Goal: Task Accomplishment & Management: Use online tool/utility

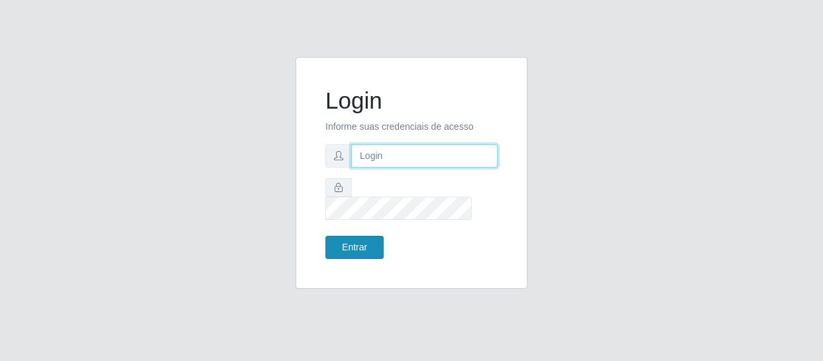
type input "[EMAIL_ADDRESS][DOMAIN_NAME]"
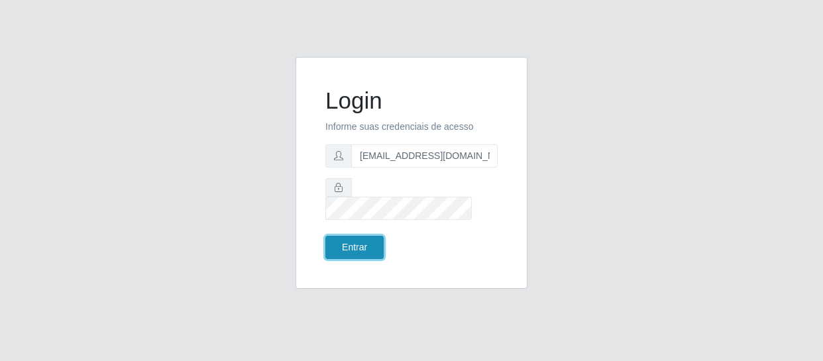
click at [363, 247] on button "Entrar" at bounding box center [354, 247] width 58 height 23
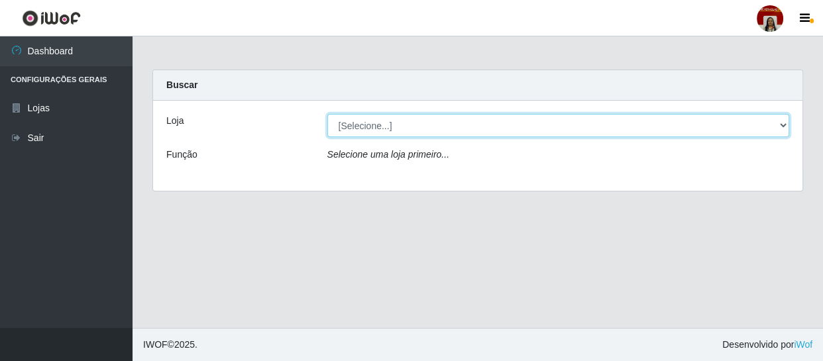
click at [780, 125] on select "[Selecione...] Mar Vermelho - Loja 04" at bounding box center [558, 125] width 463 height 23
select select "251"
click at [327, 114] on select "[Selecione...] Mar Vermelho - Loja 04" at bounding box center [558, 125] width 463 height 23
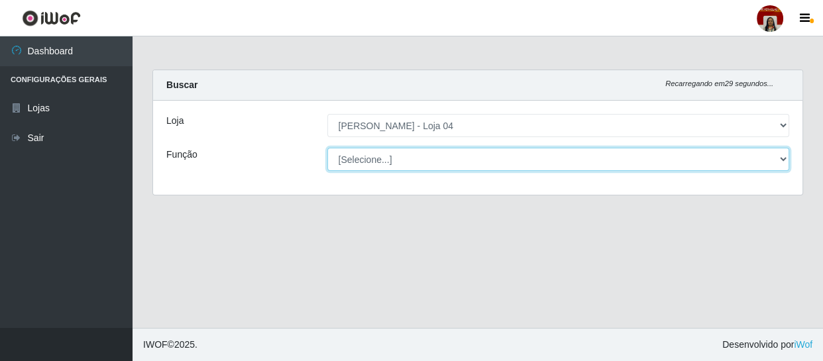
click at [782, 160] on select "[Selecione...] ASG ASG + ASG ++ Auxiliar de Depósito Auxiliar de Depósito + Aux…" at bounding box center [558, 159] width 463 height 23
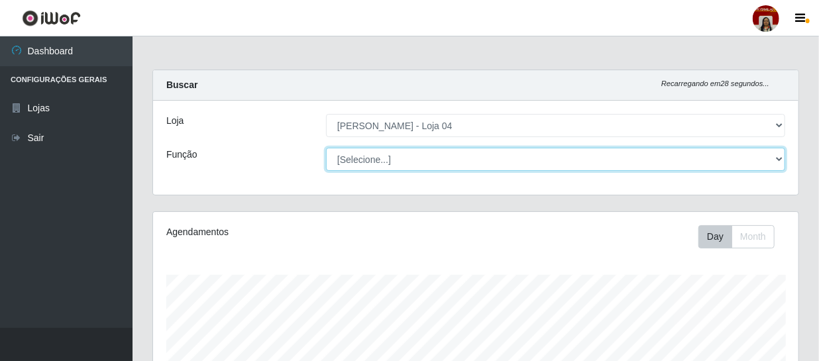
scroll to position [275, 646]
select select "22"
click at [326, 148] on select "[Selecione...] ASG ASG + ASG ++ Auxiliar de Depósito Auxiliar de Depósito + Aux…" at bounding box center [555, 159] width 459 height 23
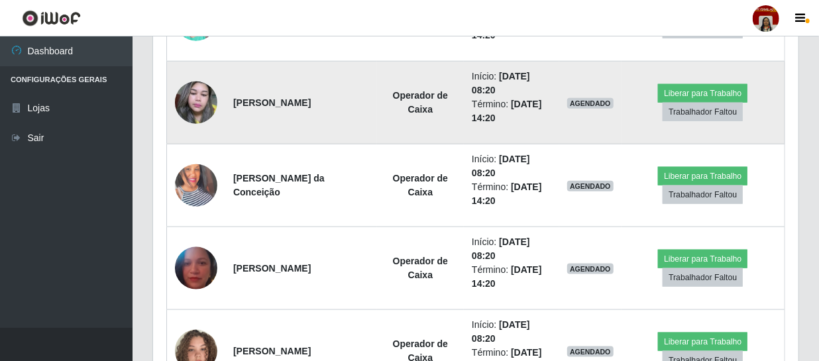
scroll to position [542, 0]
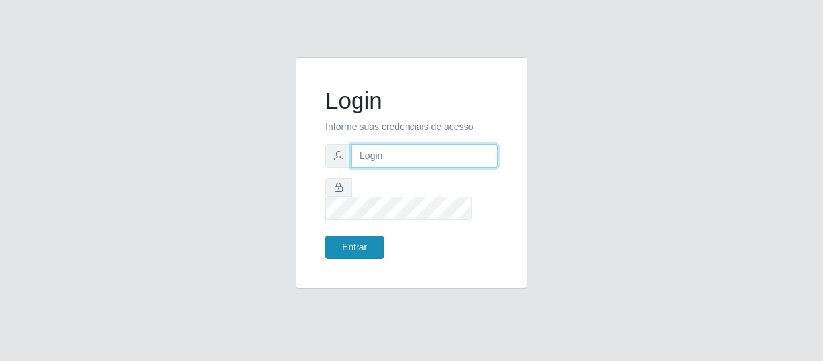
type input "[EMAIL_ADDRESS][DOMAIN_NAME]"
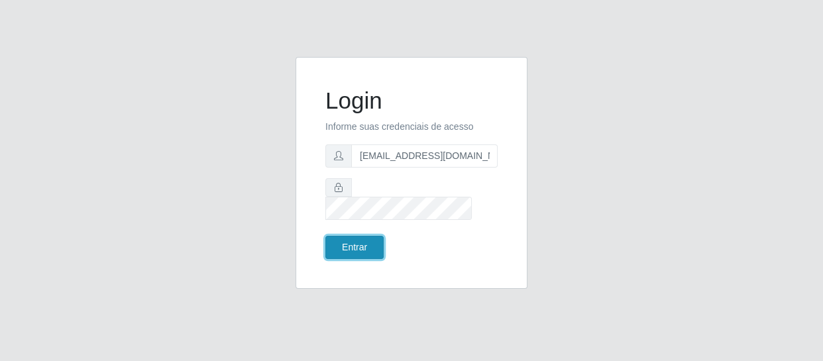
click at [363, 245] on button "Entrar" at bounding box center [354, 247] width 58 height 23
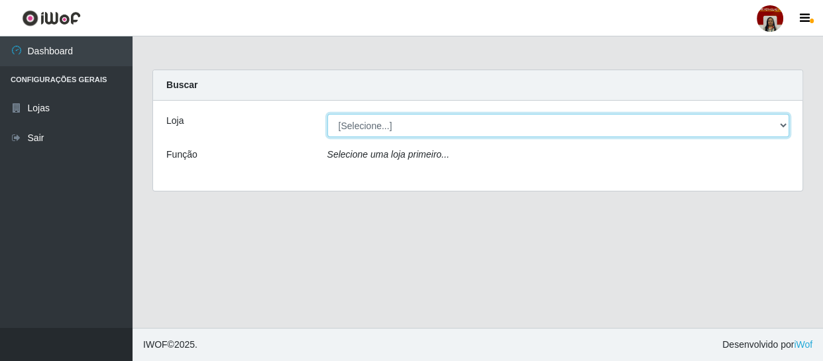
drag, startPoint x: 782, startPoint y: 122, endPoint x: 779, endPoint y: 135, distance: 13.0
click at [782, 130] on select "[Selecione...] Mar Vermelho - Loja 04" at bounding box center [558, 125] width 463 height 23
select select "251"
click at [327, 114] on select "[Selecione...] Mar Vermelho - Loja 04" at bounding box center [558, 125] width 463 height 23
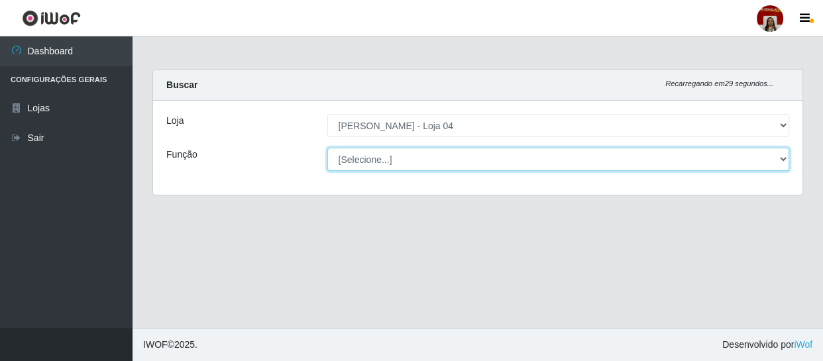
click at [781, 161] on select "[Selecione...] ASG ASG + ASG ++ Auxiliar de Depósito Auxiliar de Depósito + Aux…" at bounding box center [558, 159] width 463 height 23
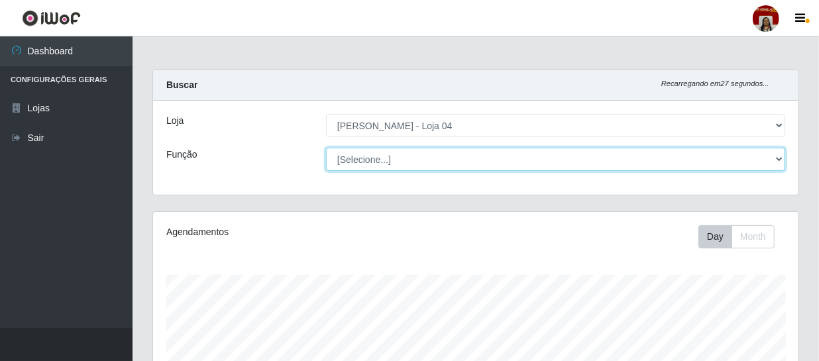
scroll to position [275, 646]
select select "22"
click at [326, 148] on select "[Selecione...] ASG ASG + ASG ++ Auxiliar de Depósito Auxiliar de Depósito + Aux…" at bounding box center [555, 159] width 459 height 23
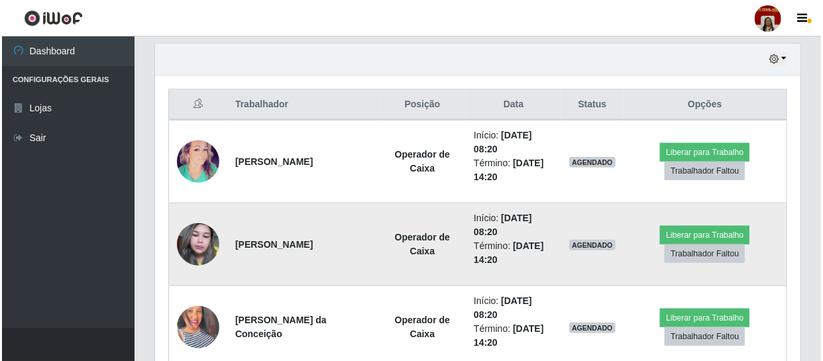
scroll to position [482, 0]
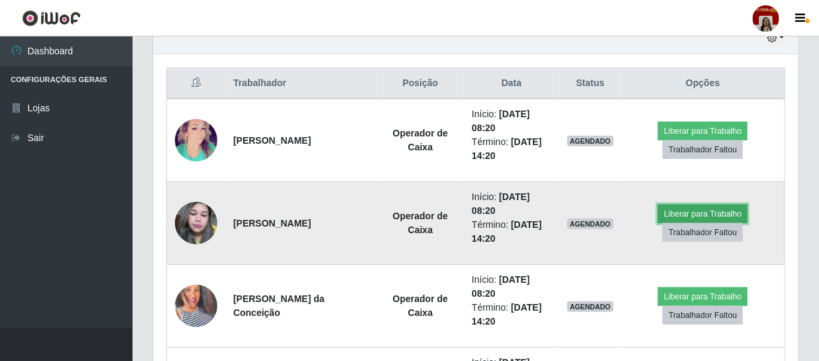
click at [696, 208] on button "Liberar para Trabalho" at bounding box center [702, 214] width 89 height 19
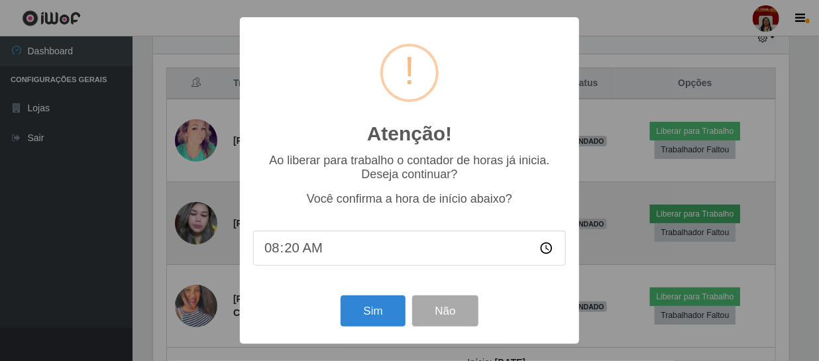
scroll to position [275, 640]
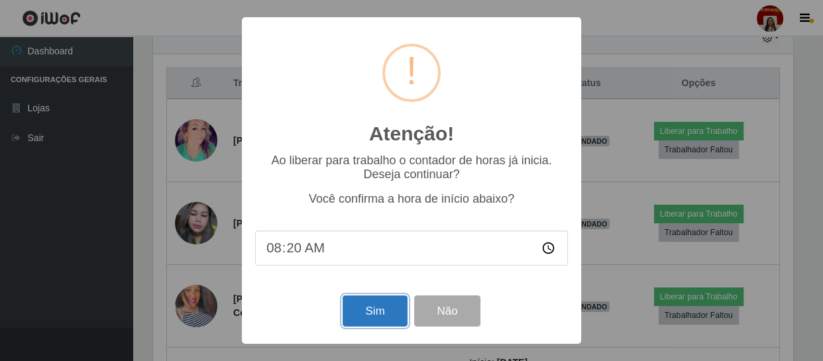
click at [362, 311] on button "Sim" at bounding box center [375, 311] width 64 height 31
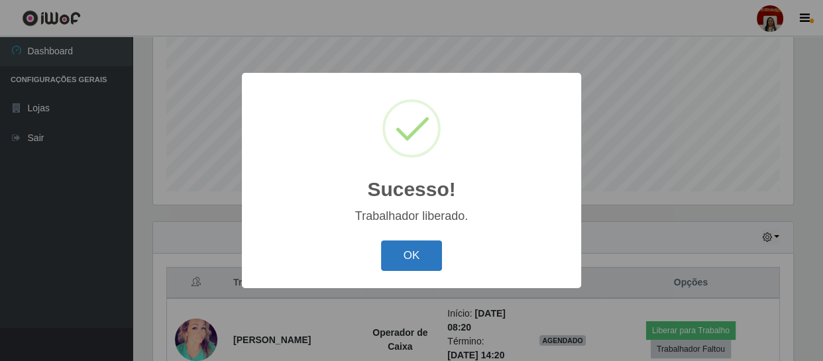
click at [404, 260] on button "OK" at bounding box center [412, 256] width 62 height 31
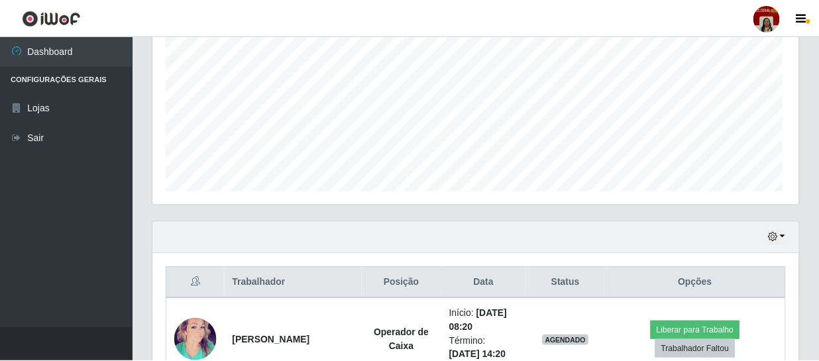
scroll to position [275, 646]
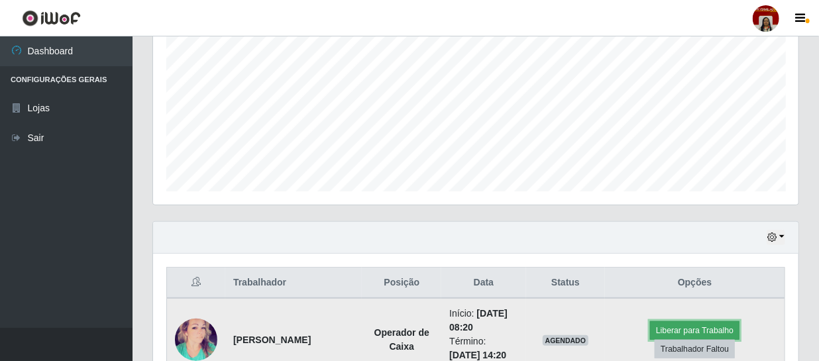
click at [685, 321] on button "Liberar para Trabalho" at bounding box center [694, 330] width 89 height 19
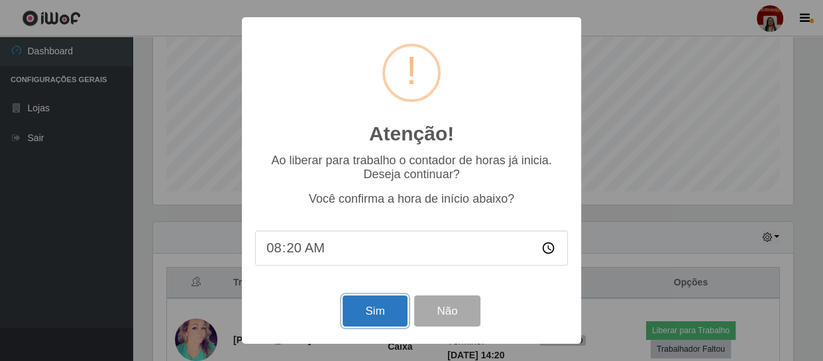
click at [375, 312] on button "Sim" at bounding box center [375, 311] width 64 height 31
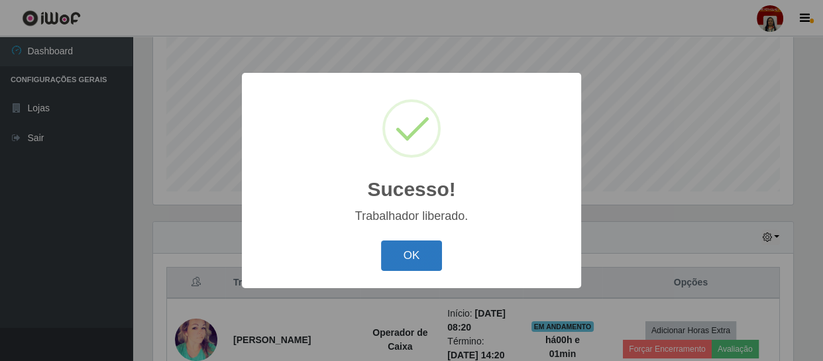
click at [429, 261] on button "OK" at bounding box center [412, 256] width 62 height 31
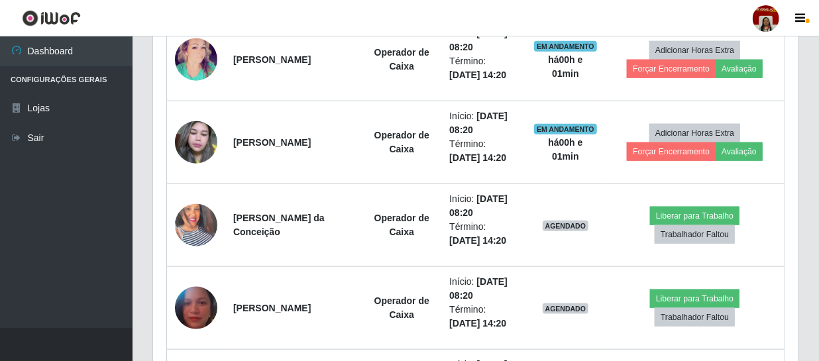
scroll to position [583, 0]
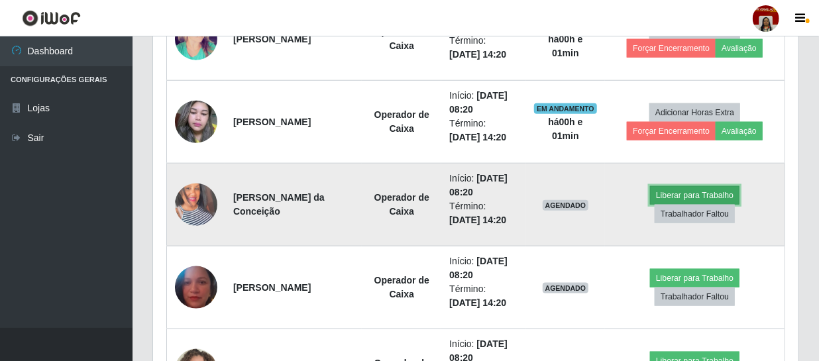
click at [724, 191] on button "Liberar para Trabalho" at bounding box center [694, 195] width 89 height 19
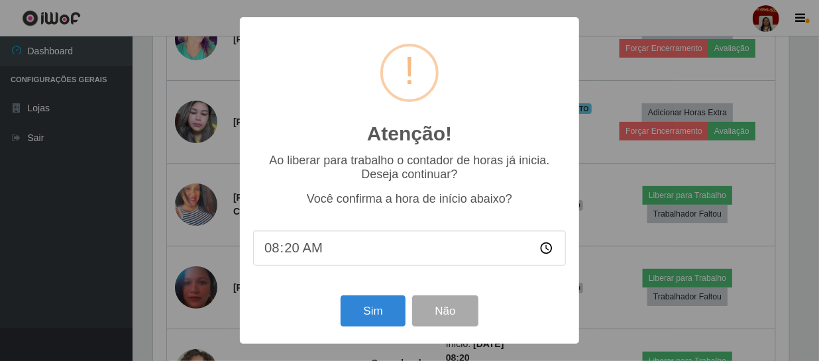
scroll to position [275, 640]
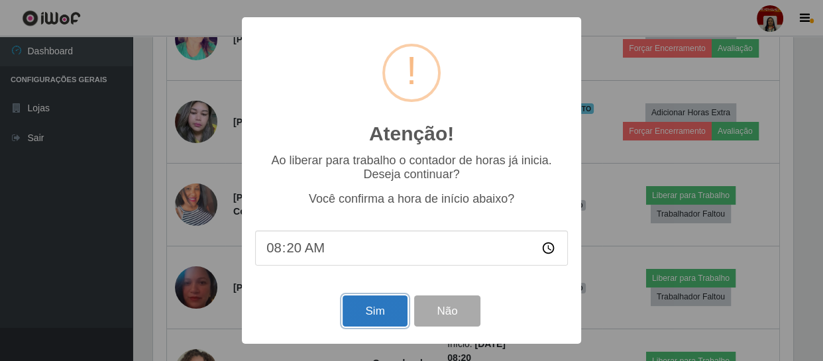
click at [375, 314] on button "Sim" at bounding box center [375, 311] width 64 height 31
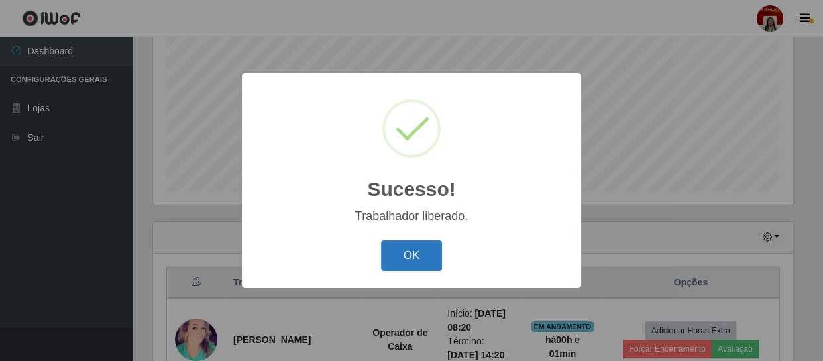
click at [400, 259] on button "OK" at bounding box center [412, 256] width 62 height 31
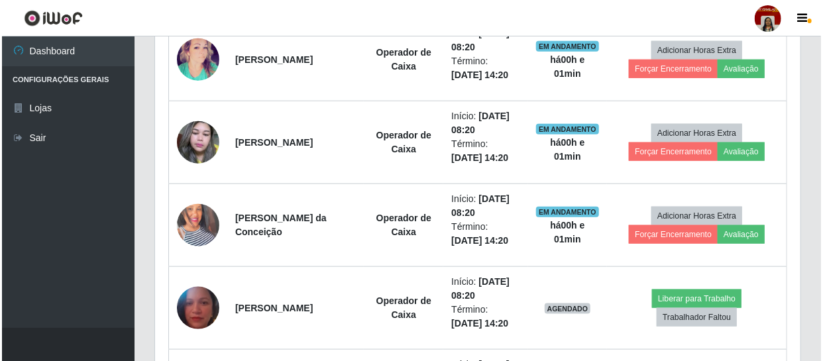
scroll to position [583, 0]
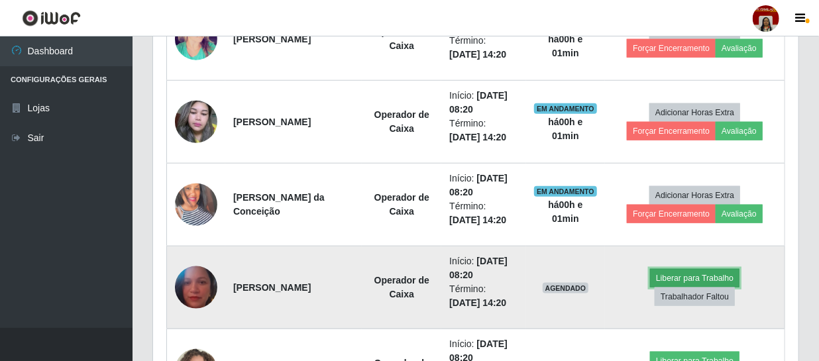
click at [679, 276] on button "Liberar para Trabalho" at bounding box center [694, 278] width 89 height 19
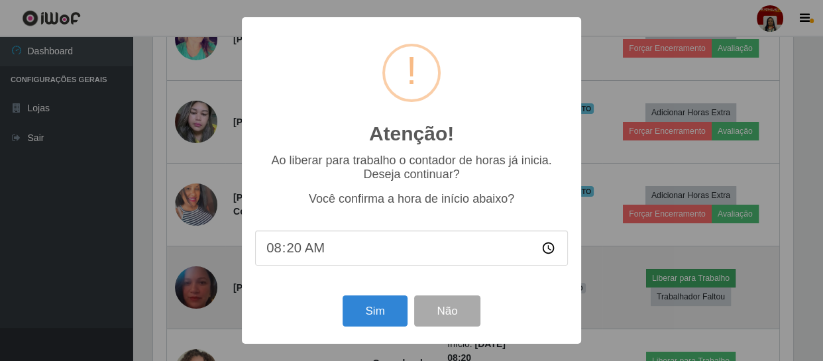
scroll to position [0, 0]
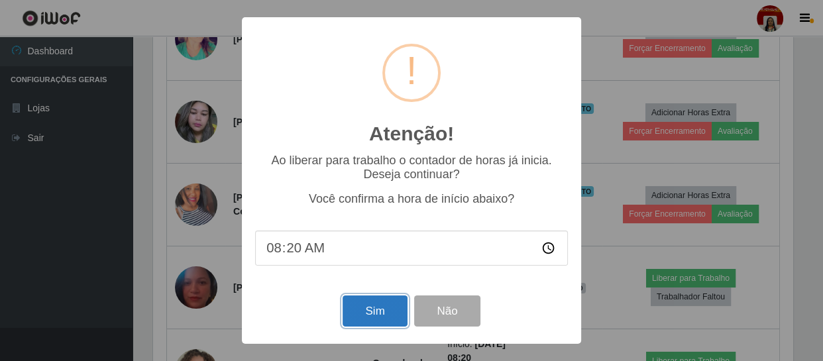
click at [363, 320] on button "Sim" at bounding box center [375, 311] width 64 height 31
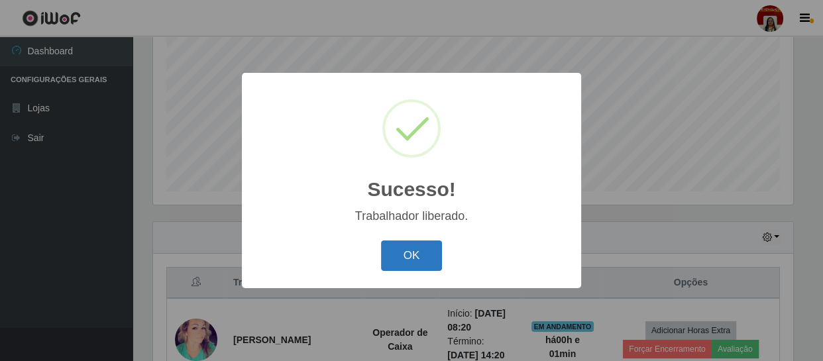
click at [404, 251] on button "OK" at bounding box center [412, 256] width 62 height 31
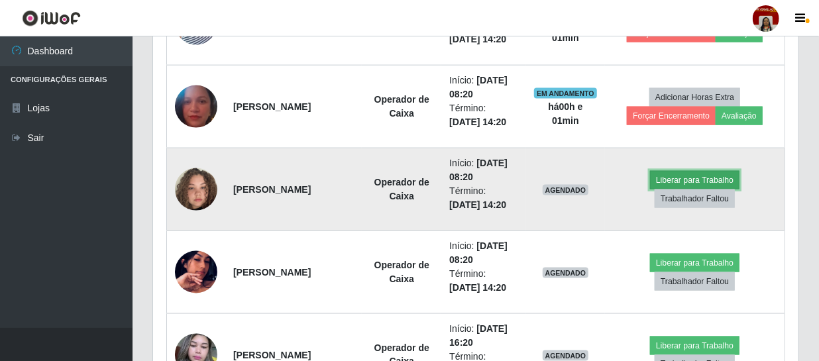
click at [686, 176] on button "Liberar para Trabalho" at bounding box center [694, 180] width 89 height 19
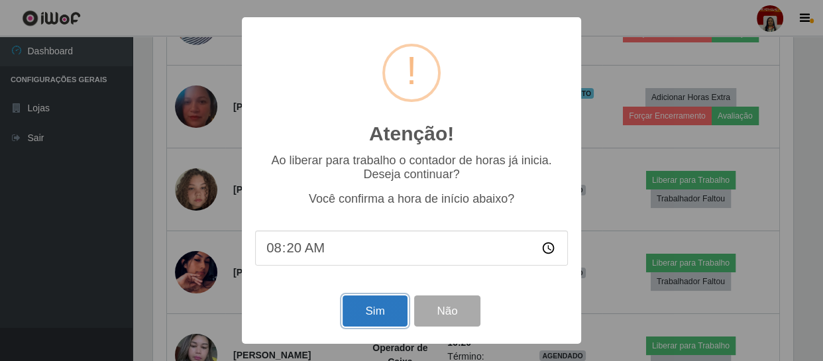
click at [368, 320] on button "Sim" at bounding box center [375, 311] width 64 height 31
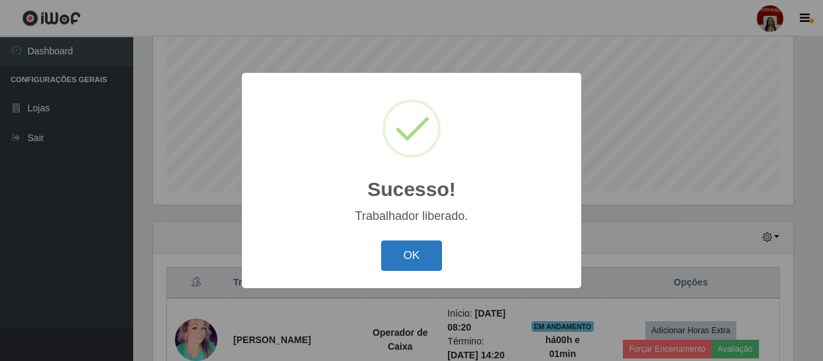
click at [397, 266] on button "OK" at bounding box center [412, 256] width 62 height 31
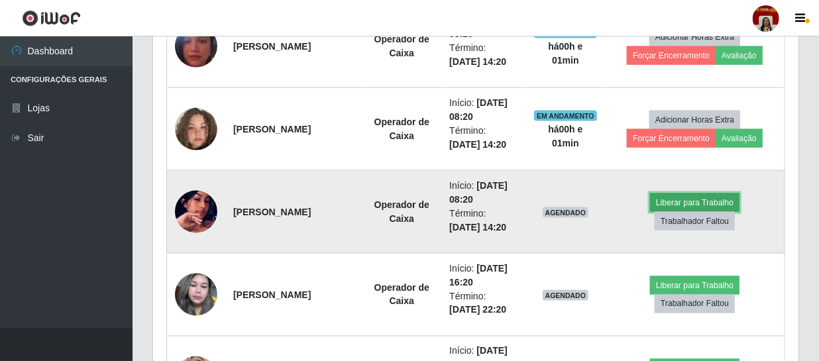
click at [682, 201] on button "Liberar para Trabalho" at bounding box center [694, 203] width 89 height 19
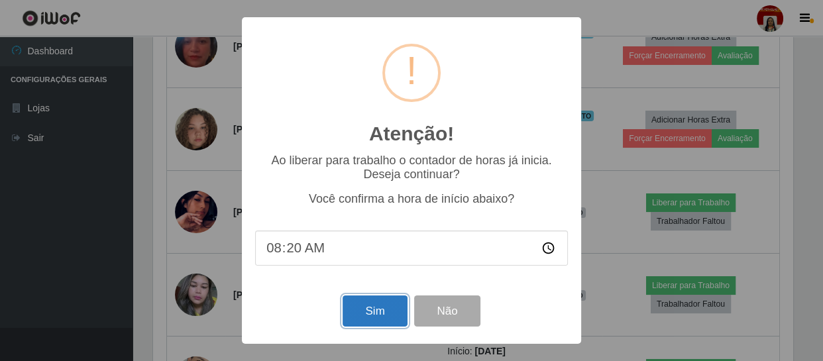
click at [377, 314] on button "Sim" at bounding box center [375, 311] width 64 height 31
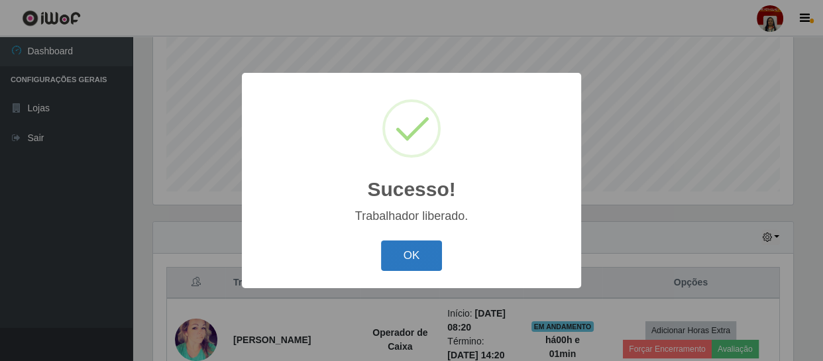
click at [424, 243] on button "OK" at bounding box center [412, 256] width 62 height 31
